Goal: Task Accomplishment & Management: Manage account settings

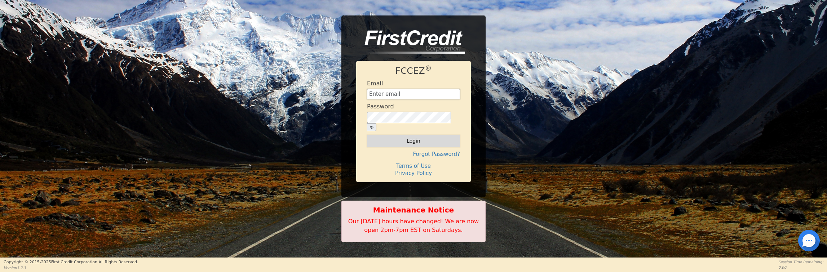
type input "[EMAIL_ADDRESS][DOMAIN_NAME]"
click at [415, 137] on button "Login" at bounding box center [413, 141] width 93 height 12
type input "[EMAIL_ADDRESS][DOMAIN_NAME]"
click at [397, 41] on img at bounding box center [410, 42] width 109 height 24
click at [420, 51] on img at bounding box center [410, 42] width 109 height 24
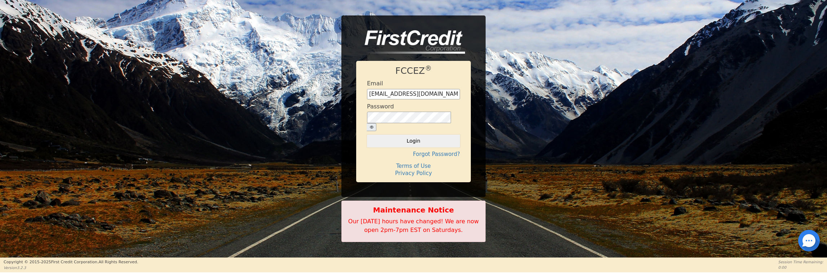
click at [811, 243] on div at bounding box center [809, 241] width 22 height 22
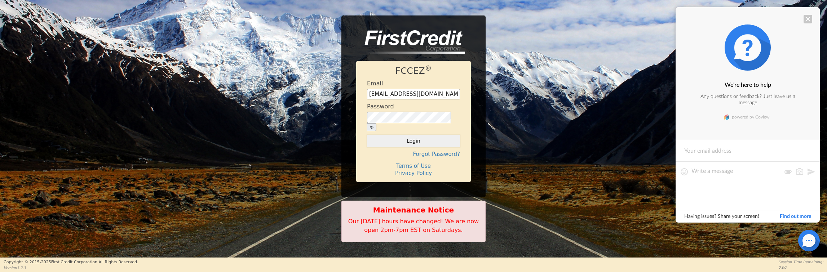
click at [810, 22] on div at bounding box center [808, 19] width 9 height 9
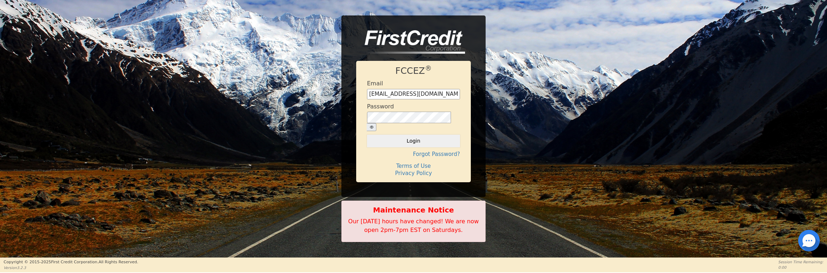
click at [556, 163] on div "FCCEZ ® Email [EMAIL_ADDRESS][DOMAIN_NAME] Password Login Forgot Password? Term…" at bounding box center [413, 129] width 827 height 227
